Goal: Task Accomplishment & Management: Manage account settings

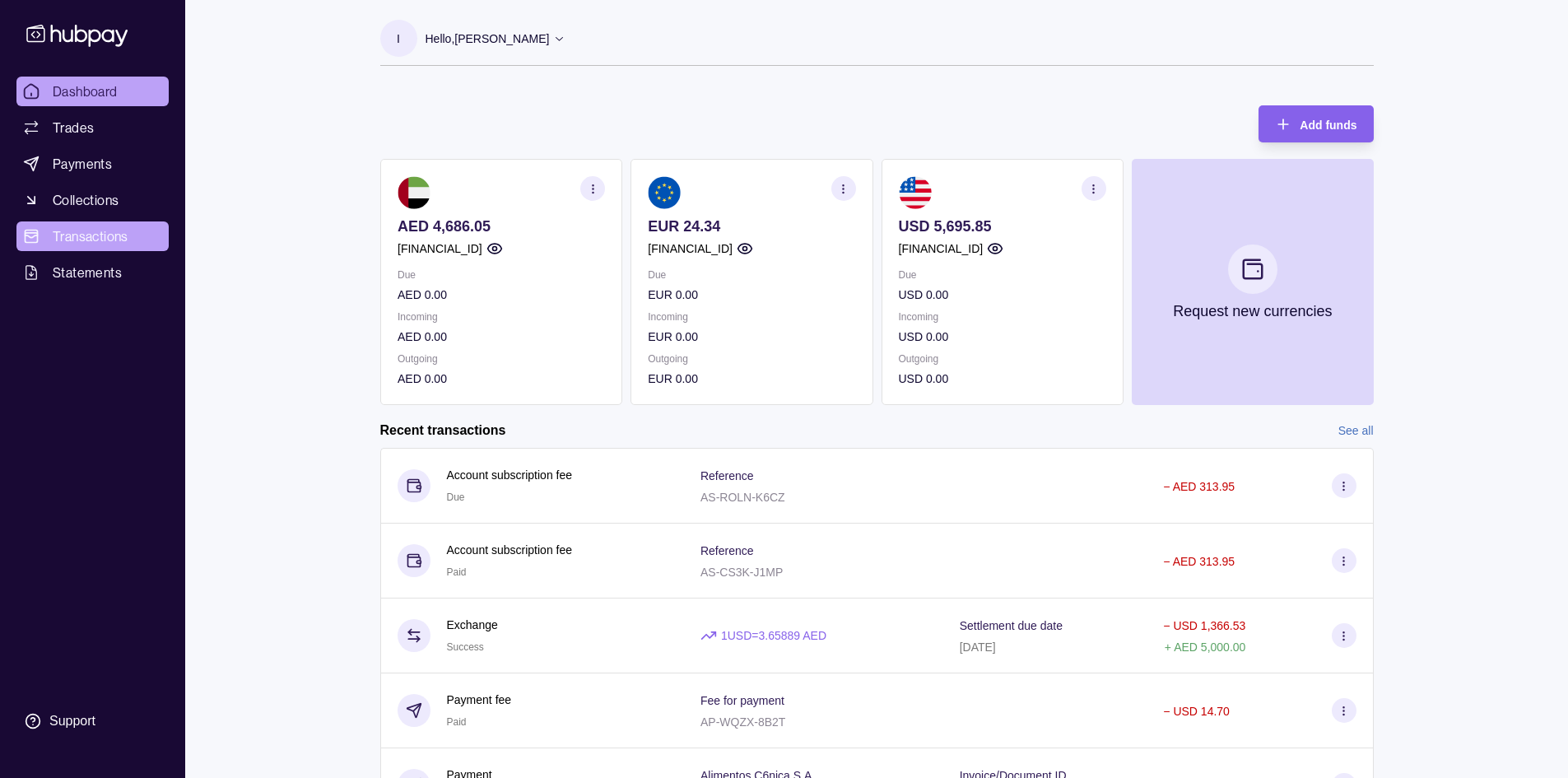
click at [76, 235] on span "Transactions" at bounding box center [90, 236] width 76 height 20
click at [65, 26] on icon at bounding box center [77, 35] width 108 height 31
click at [507, 43] on p "Hello, [PERSON_NAME]" at bounding box center [487, 39] width 124 height 18
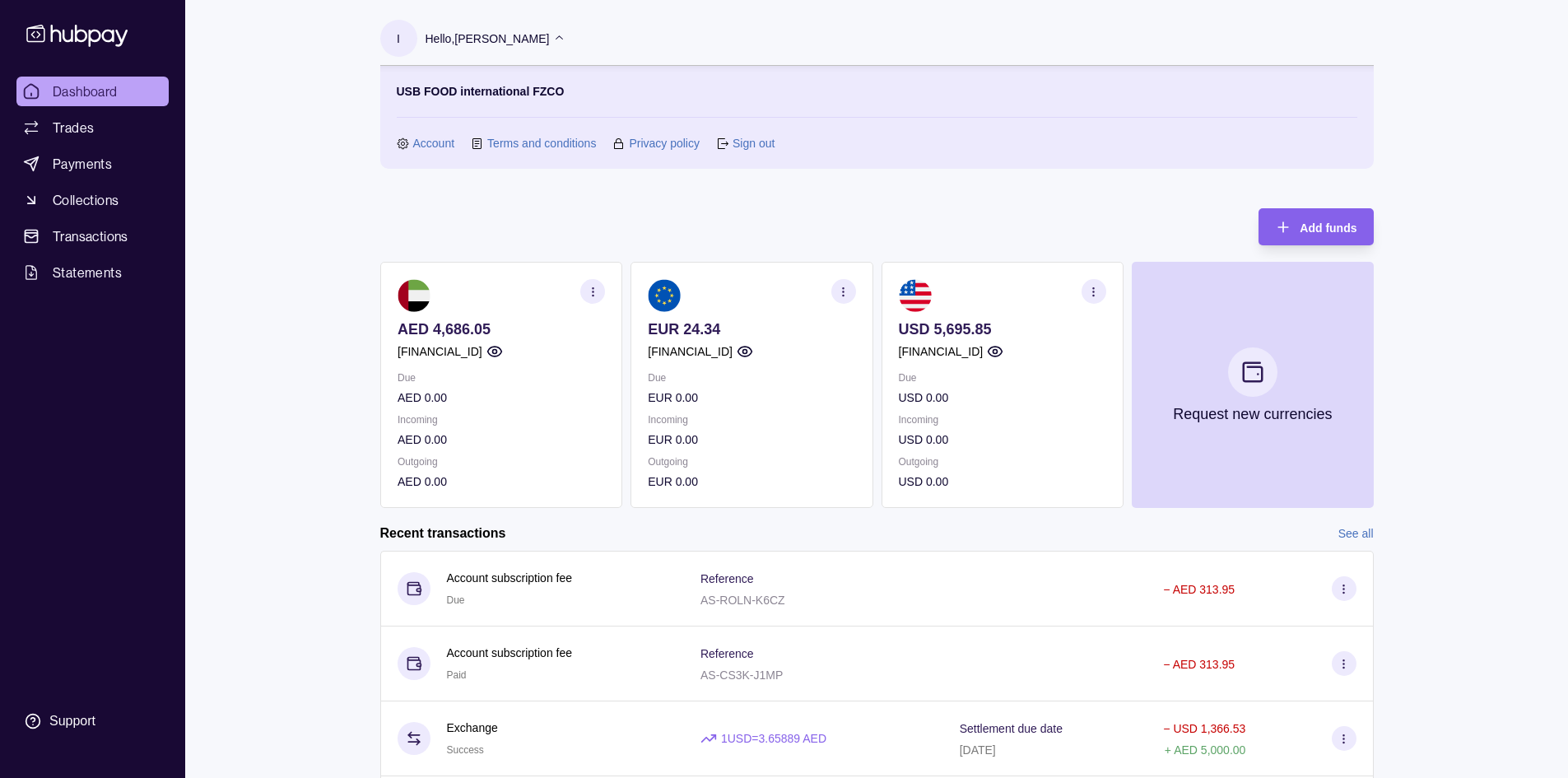
click at [410, 147] on section "Account" at bounding box center [425, 143] width 59 height 18
click at [441, 141] on link "Account" at bounding box center [434, 143] width 42 height 18
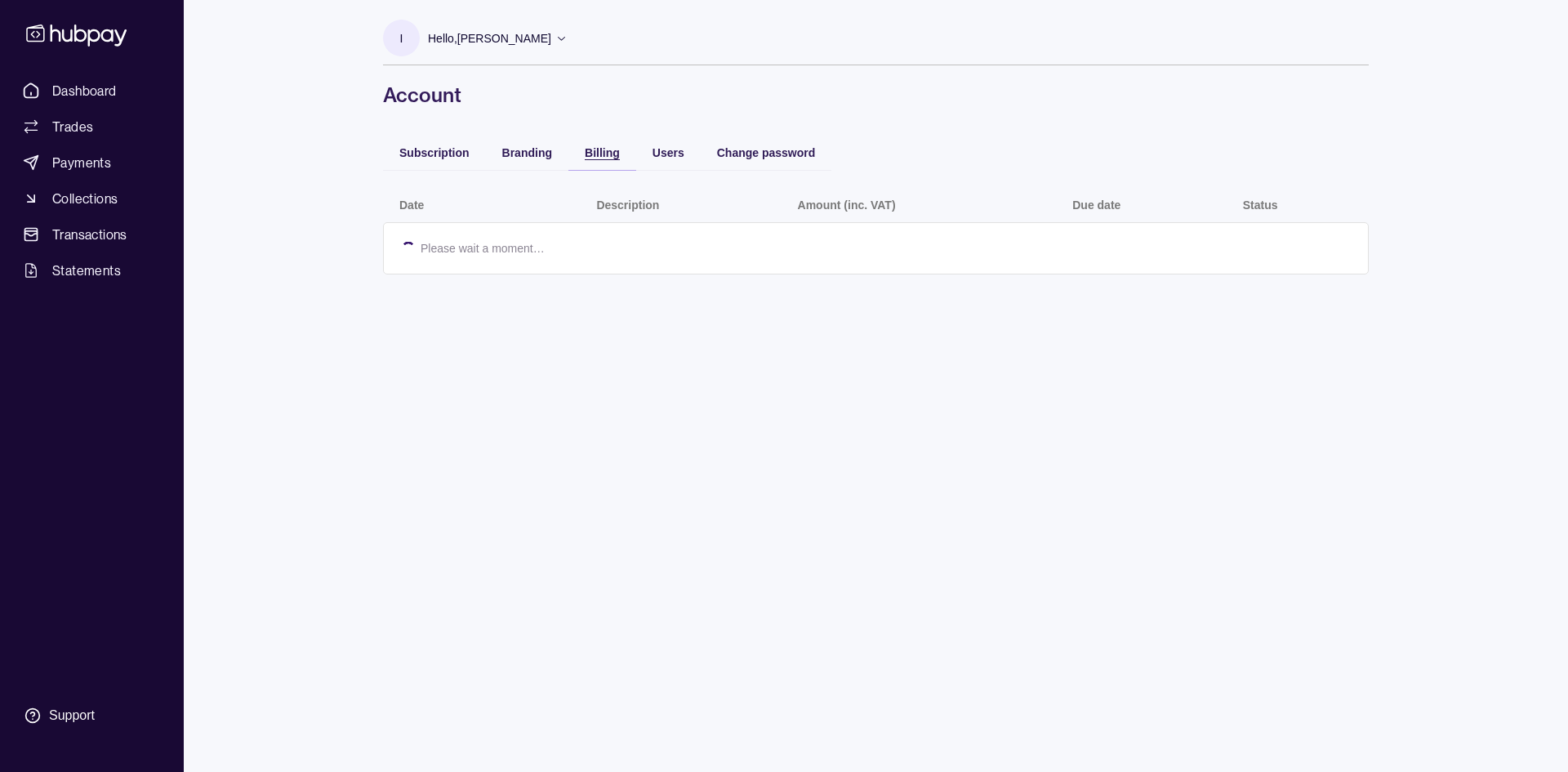
click at [600, 144] on div "Billing" at bounding box center [602, 152] width 35 height 20
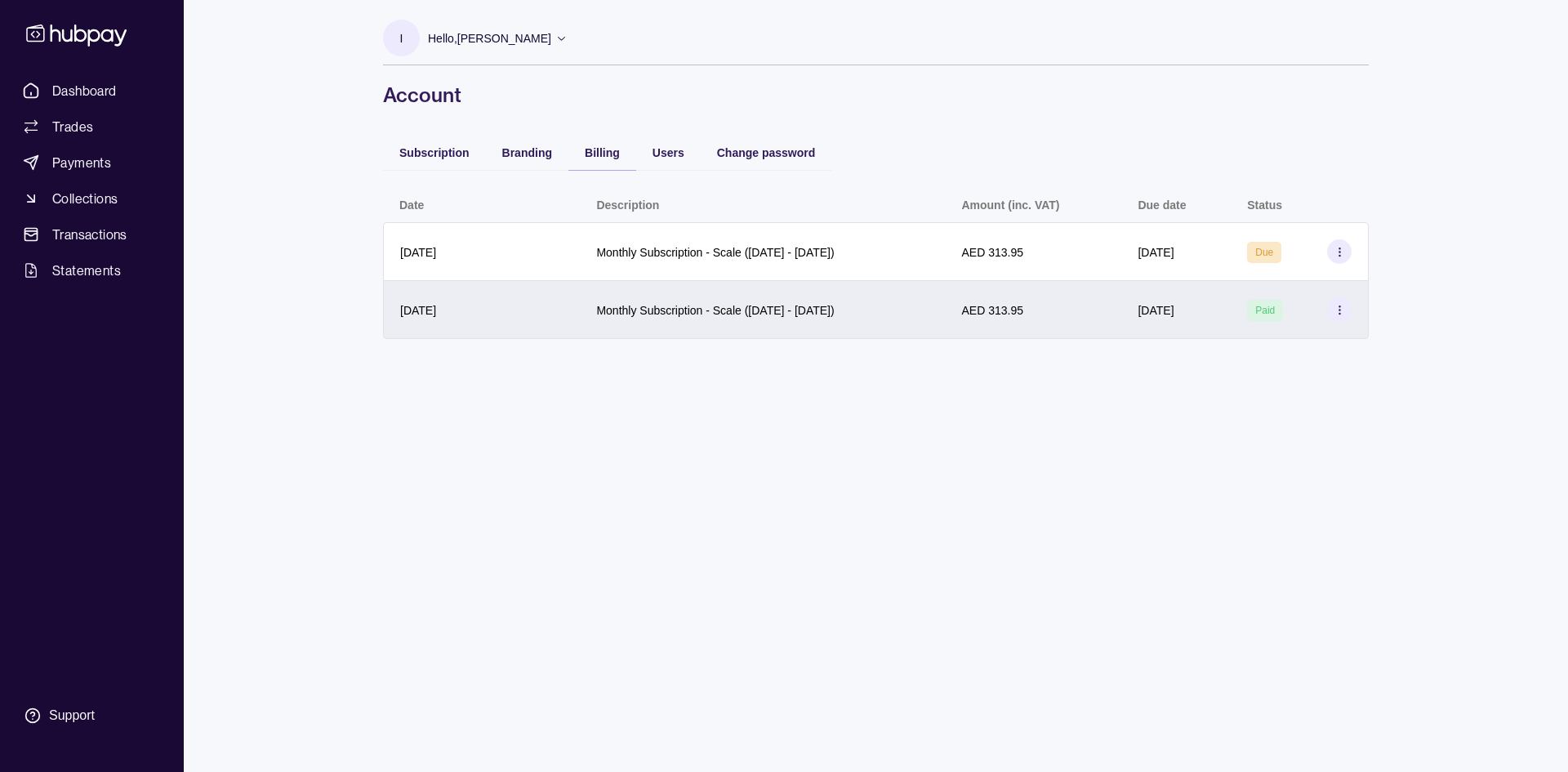
click at [1340, 314] on icon at bounding box center [1339, 310] width 12 height 12
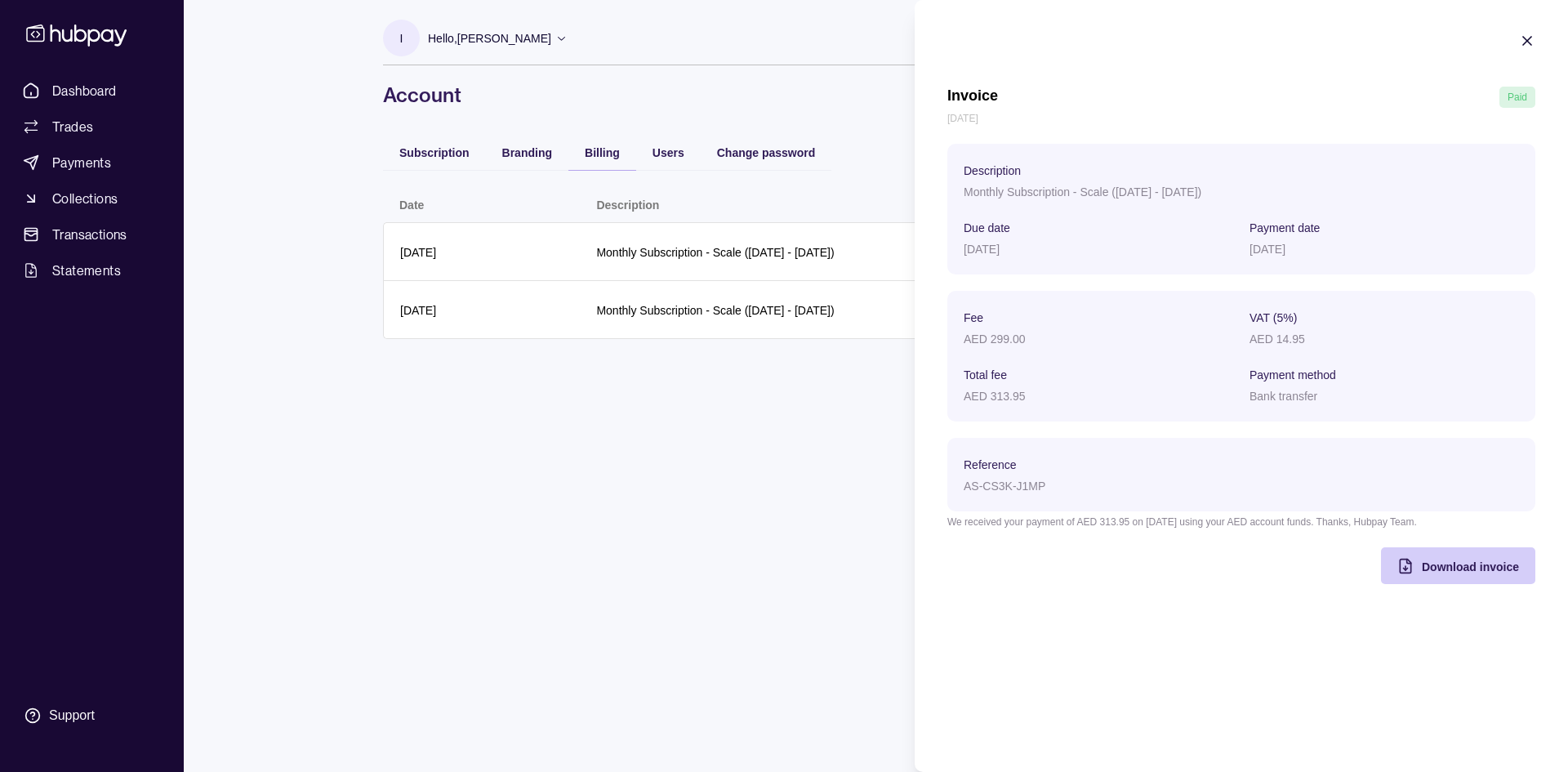
click at [1459, 579] on div "Download invoice" at bounding box center [1446, 565] width 146 height 36
click at [1529, 39] on icon "button" at bounding box center [1527, 40] width 8 height 8
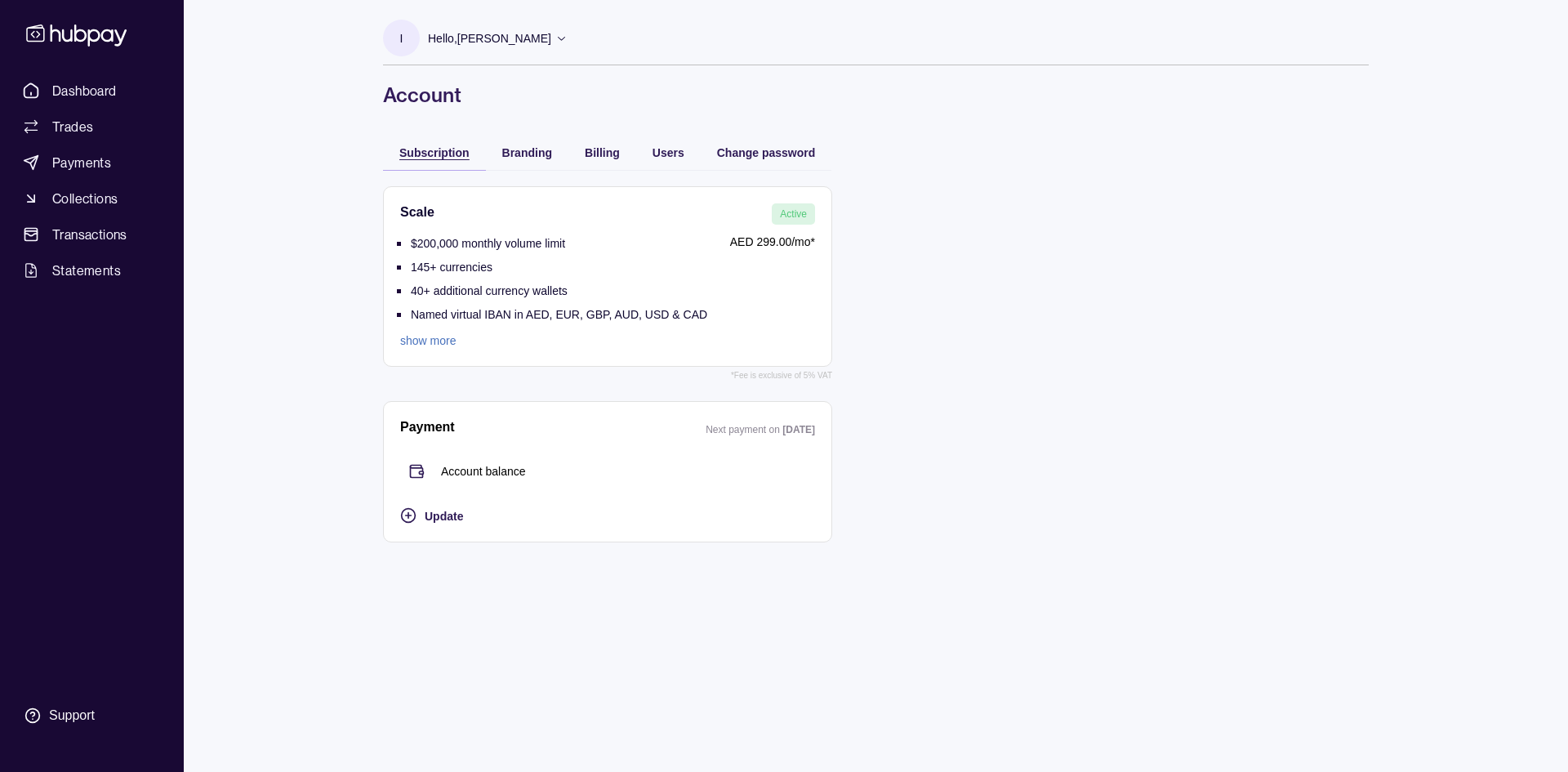
click at [410, 153] on span "Subscription" at bounding box center [434, 152] width 70 height 13
click at [421, 336] on link "show more" at bounding box center [554, 340] width 307 height 18
click at [76, 93] on span "Dashboard" at bounding box center [84, 91] width 64 height 20
